Goal: Task Accomplishment & Management: Manage account settings

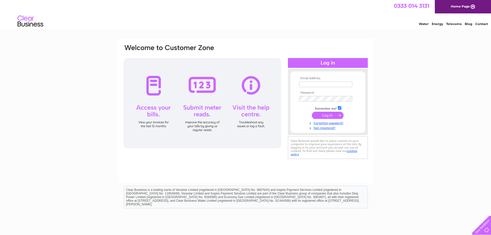
click at [307, 84] on input "text" at bounding box center [325, 84] width 53 height 6
type input "ukimran@hotmail.com"
click at [327, 118] on input "submit" at bounding box center [328, 115] width 32 height 7
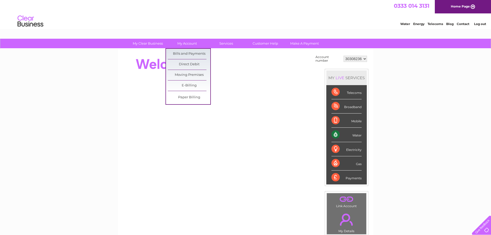
click at [188, 54] on link "Bills and Payments" at bounding box center [189, 54] width 43 height 10
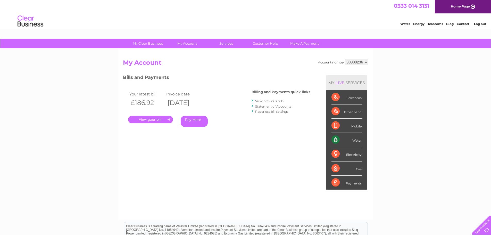
click at [351, 144] on div "Water" at bounding box center [346, 140] width 30 height 14
click at [353, 141] on div "Water" at bounding box center [346, 140] width 30 height 14
click at [358, 140] on div "Water" at bounding box center [346, 140] width 30 height 14
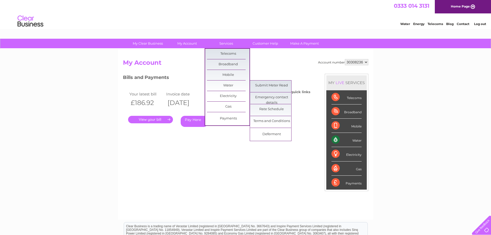
click at [272, 84] on link "Submit Meter Read" at bounding box center [271, 85] width 43 height 10
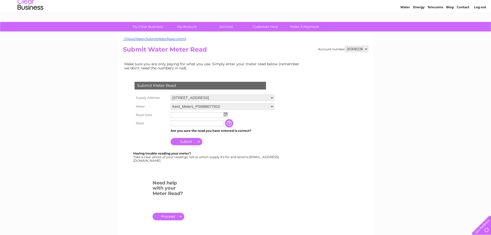
scroll to position [11, 0]
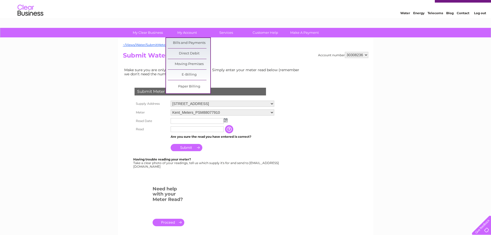
click at [192, 41] on link "Bills and Payments" at bounding box center [189, 43] width 43 height 10
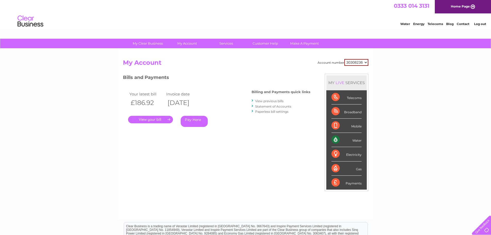
click at [153, 119] on link "." at bounding box center [150, 119] width 45 height 7
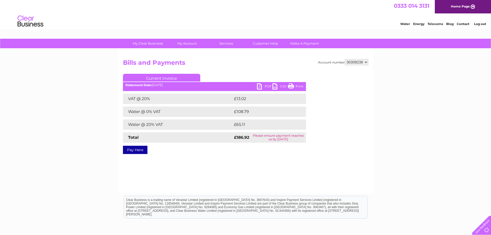
click at [263, 86] on link "PDF" at bounding box center [264, 86] width 15 height 7
